Goal: Task Accomplishment & Management: Manage account settings

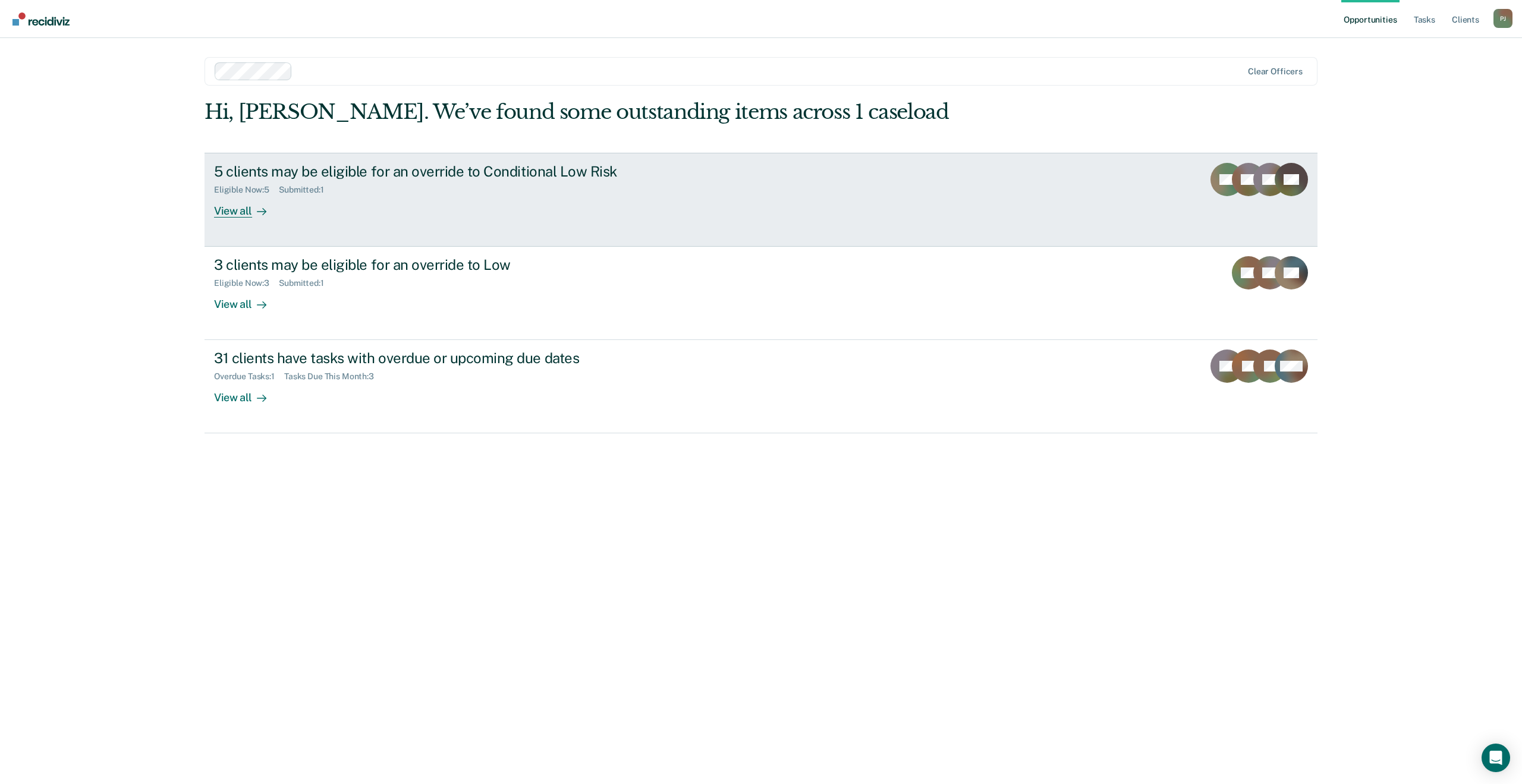
click at [617, 186] on div "Eligible Now : 5 Submitted : 1" at bounding box center [423, 188] width 418 height 15
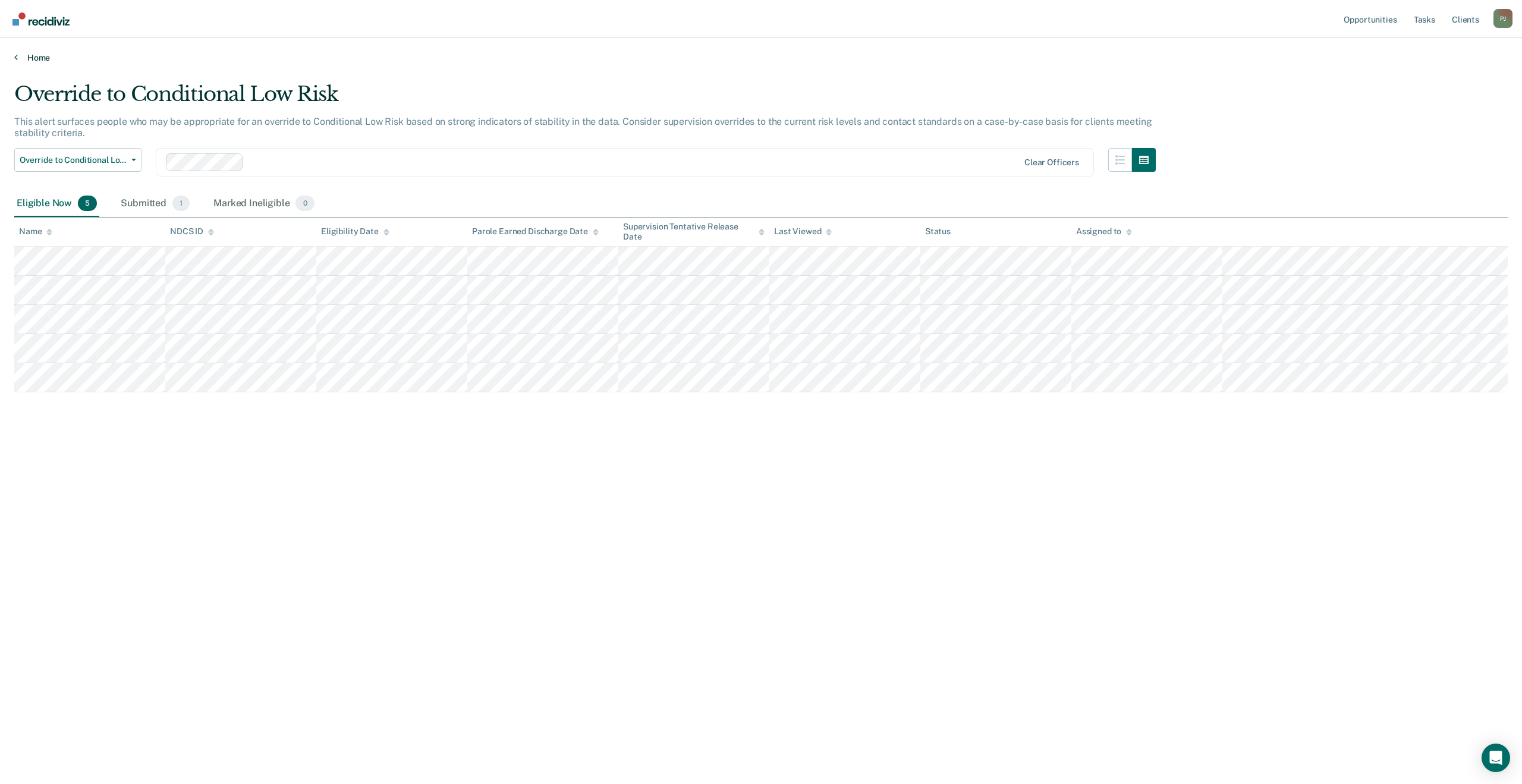
click at [21, 55] on link "Home" at bounding box center [761, 58] width 1494 height 11
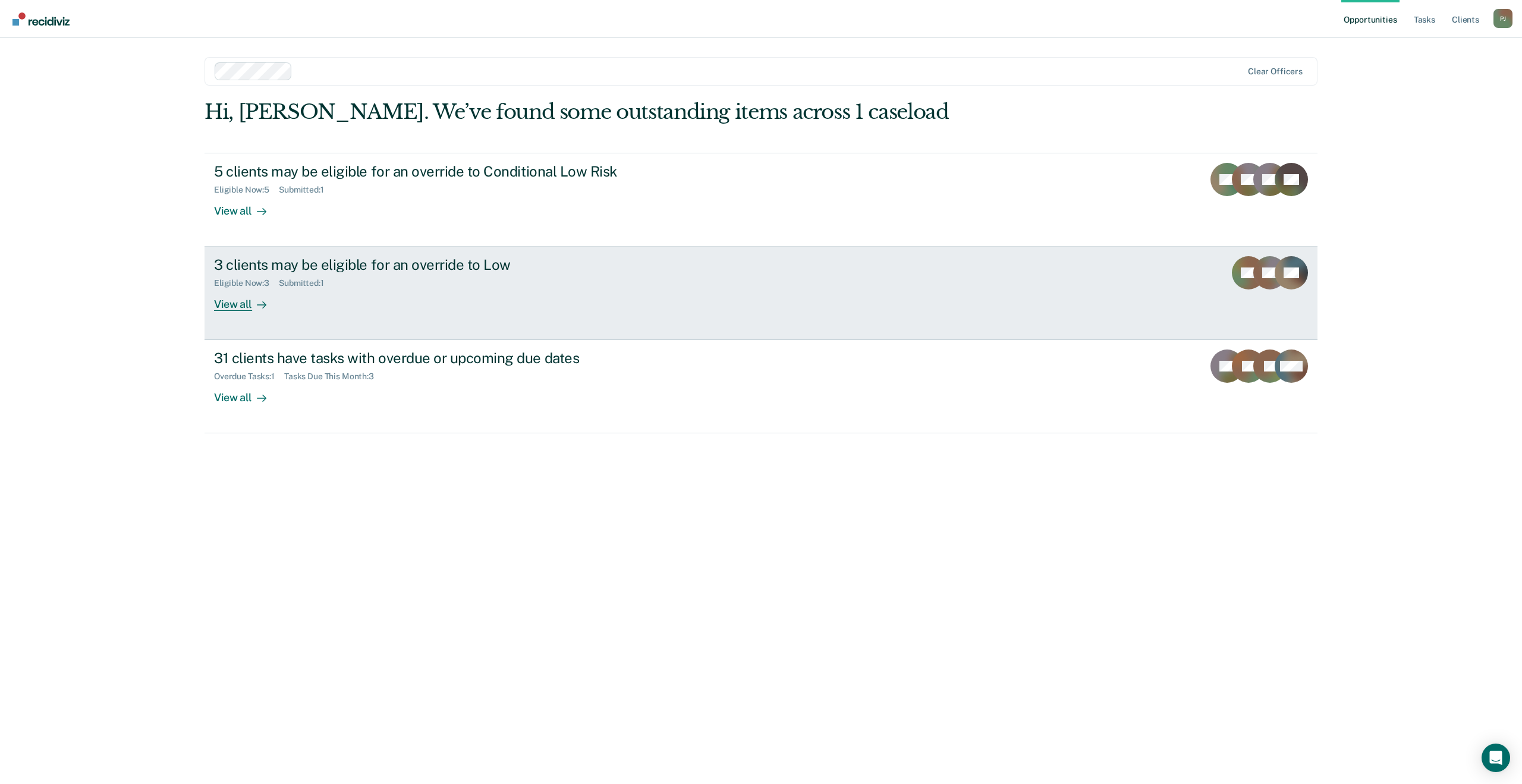
click at [666, 277] on link "3 clients may be eligible for an override to Low Eligible Now : 3 Submitted : 1…" at bounding box center [761, 293] width 1113 height 93
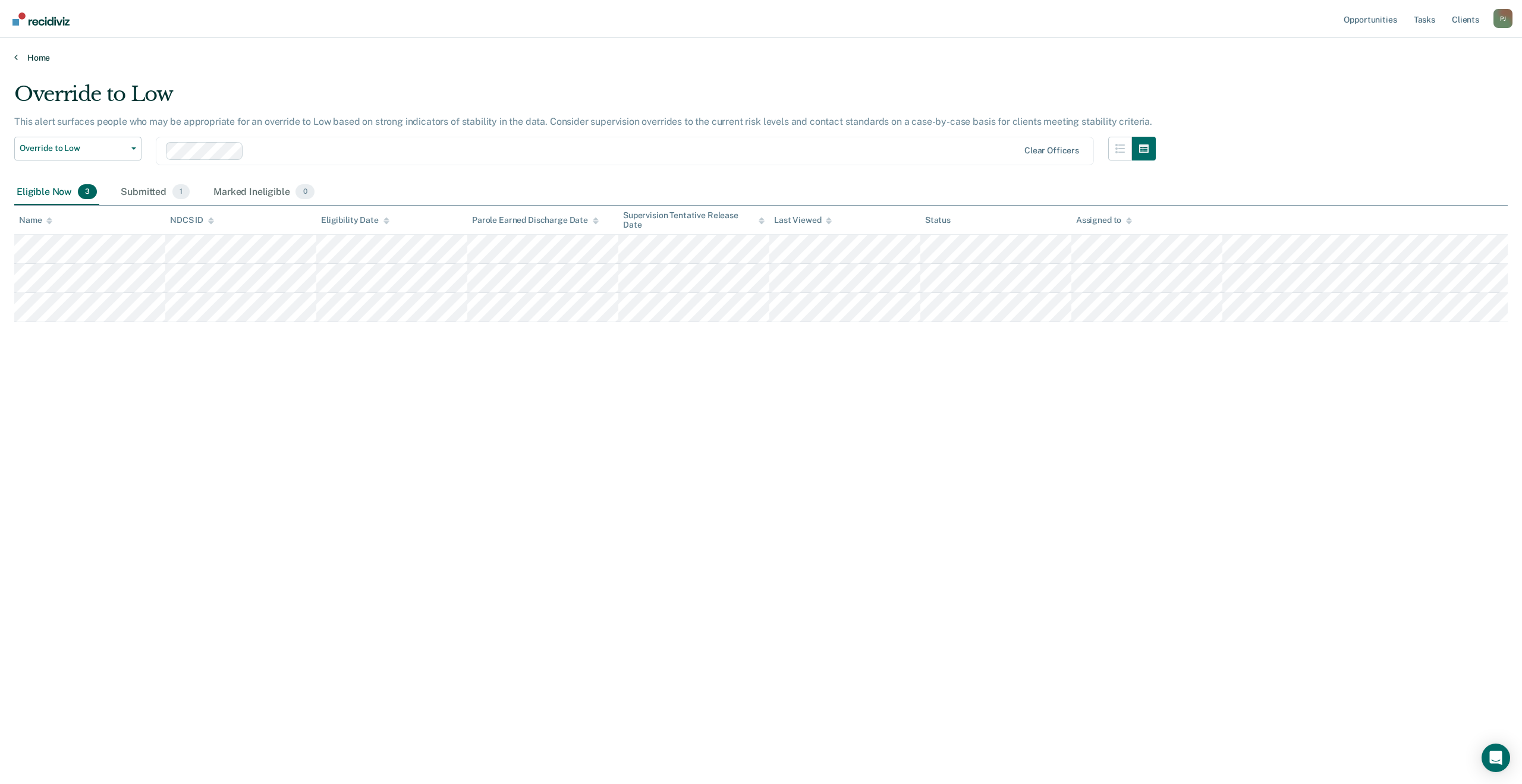
click at [22, 58] on link "Home" at bounding box center [761, 58] width 1494 height 11
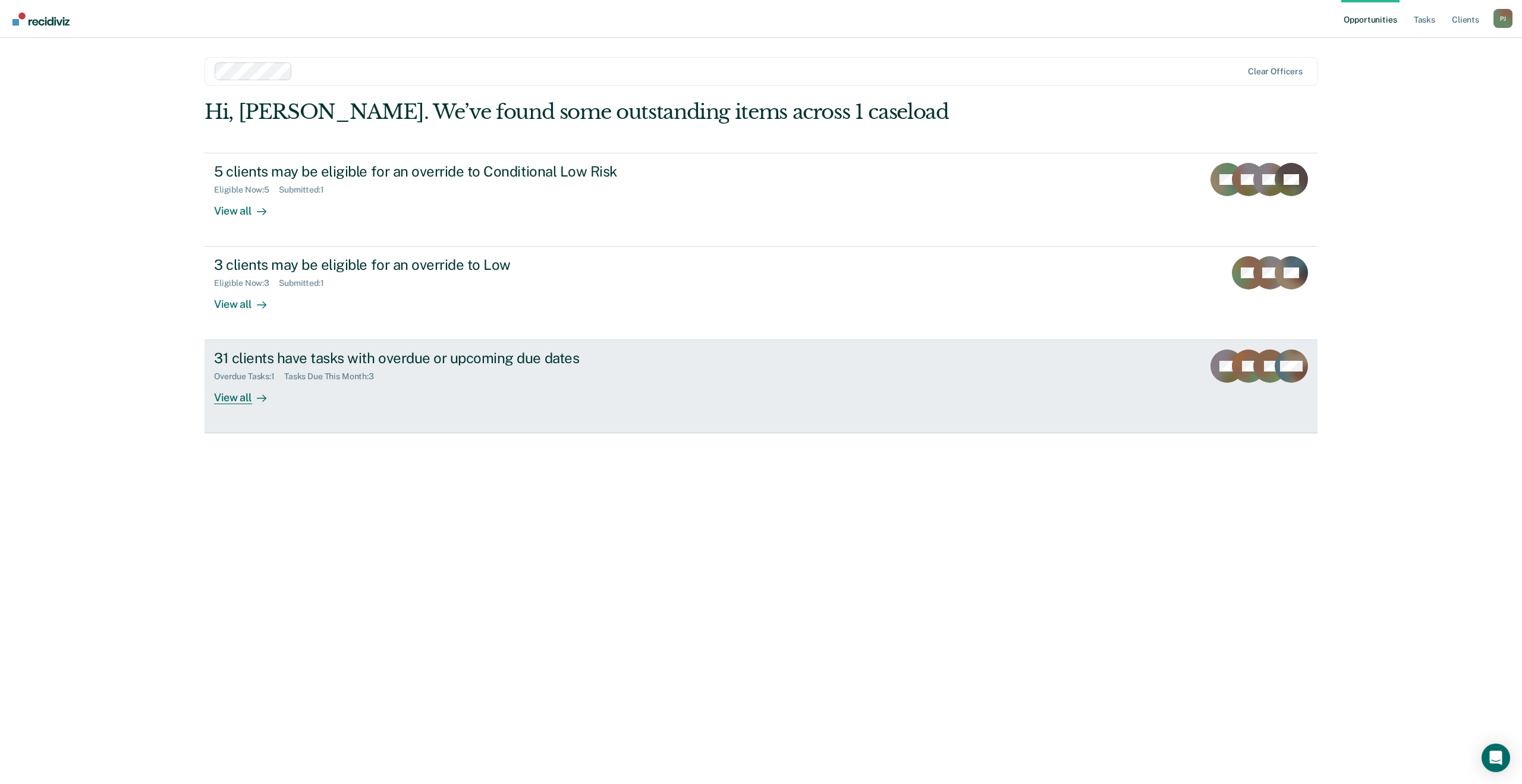
click at [526, 403] on div "31 clients have tasks with overdue or upcoming due dates Overdue Tasks : 1 Task…" at bounding box center [437, 377] width 446 height 55
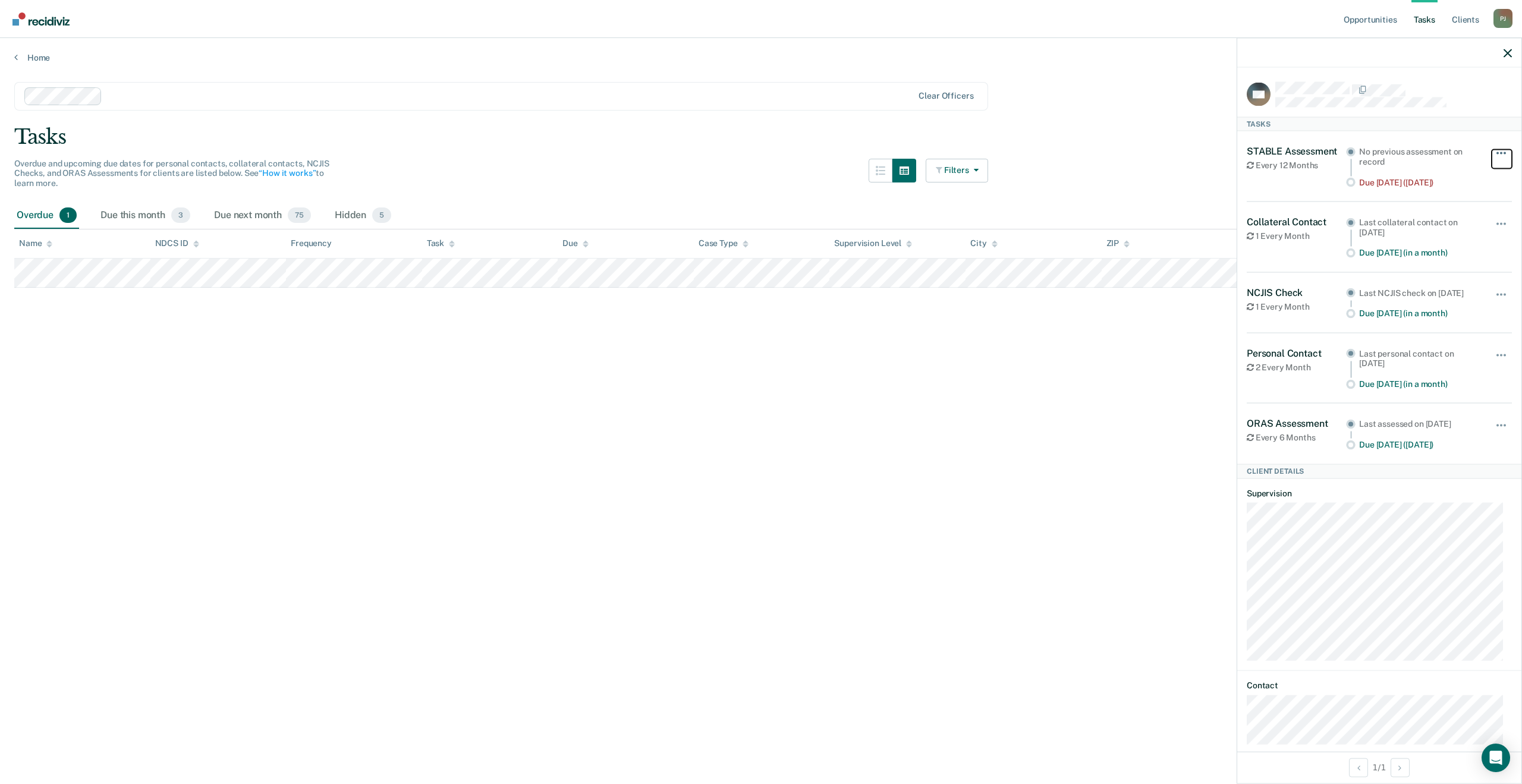
click at [1492, 149] on button "button" at bounding box center [1502, 158] width 20 height 19
click at [1463, 210] on button "7 days" at bounding box center [1470, 209] width 85 height 19
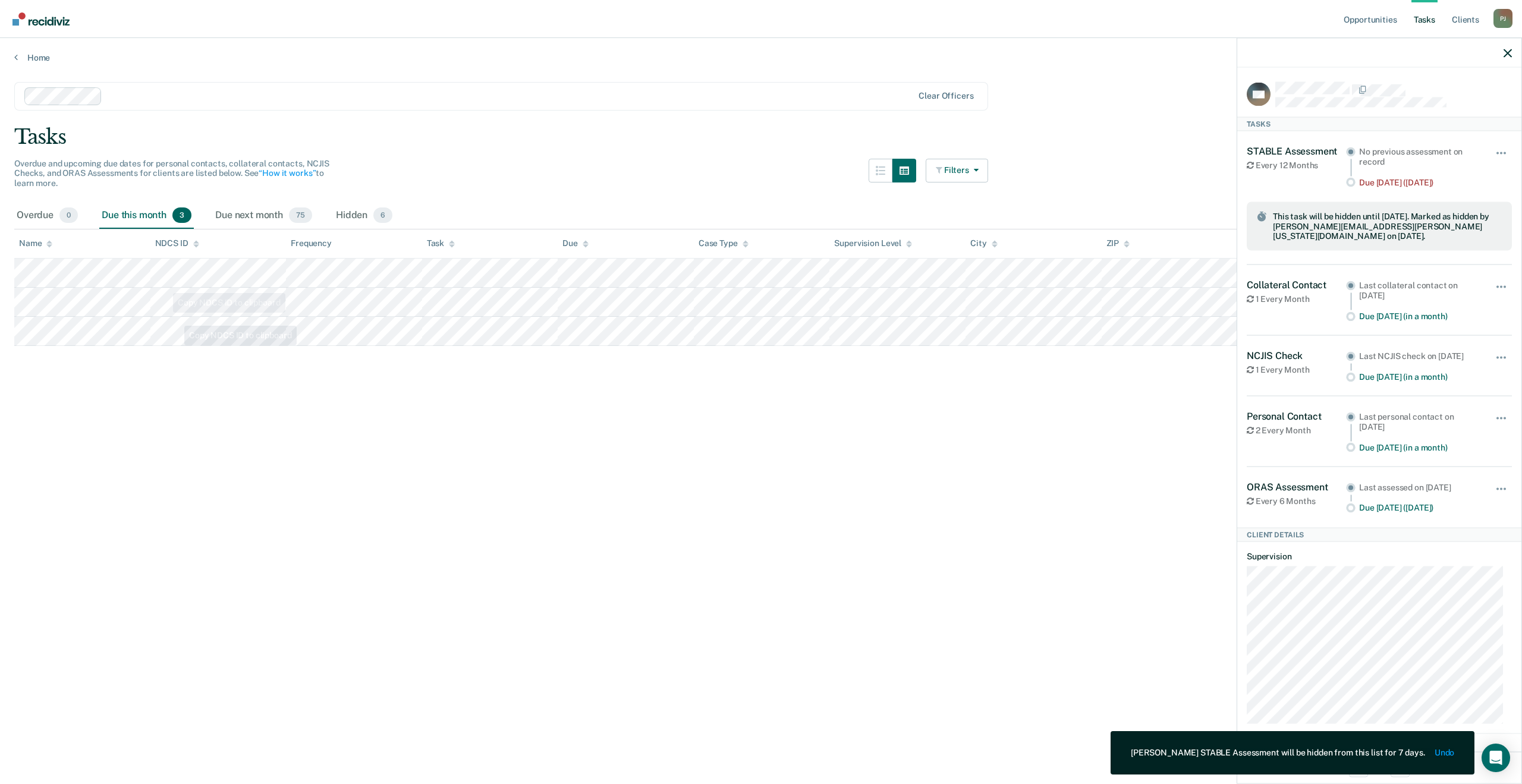
click at [211, 430] on main "Clear officers Tasks Overdue and upcoming due dates for personal contacts, coll…" at bounding box center [761, 421] width 1522 height 717
click at [1509, 58] on div at bounding box center [1380, 52] width 284 height 29
click at [1510, 50] on icon "button" at bounding box center [1508, 52] width 8 height 8
